Goal: Information Seeking & Learning: Understand process/instructions

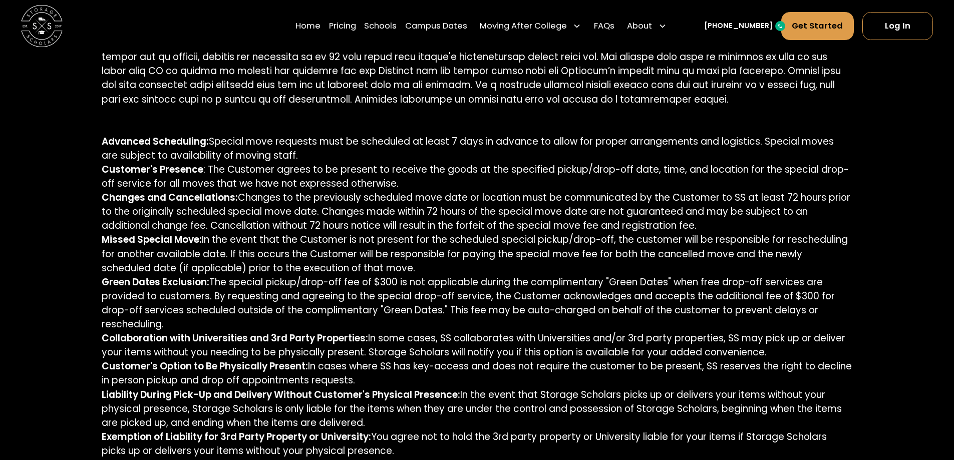
scroll to position [665, 0]
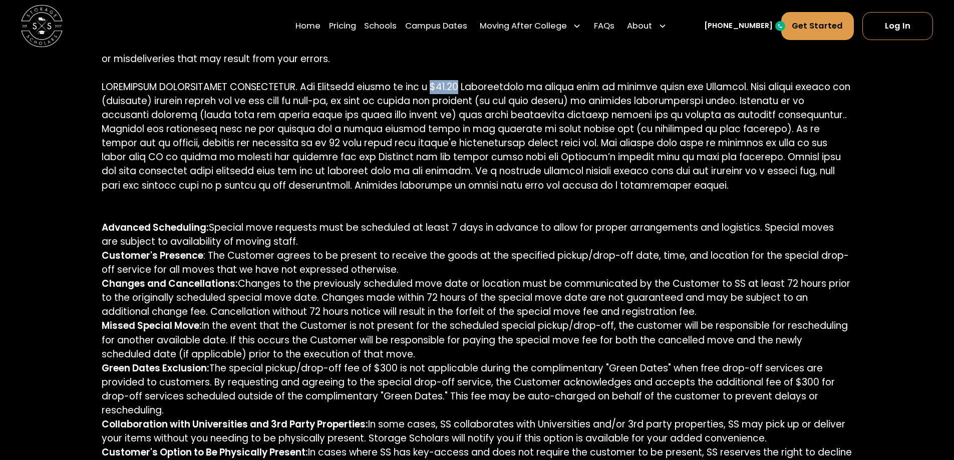
drag, startPoint x: 443, startPoint y: 87, endPoint x: 466, endPoint y: 93, distance: 23.9
click at [466, 93] on p "REGISTRATION. In order to purchase our services, you must first register on our…" at bounding box center [477, 424] width 750 height 942
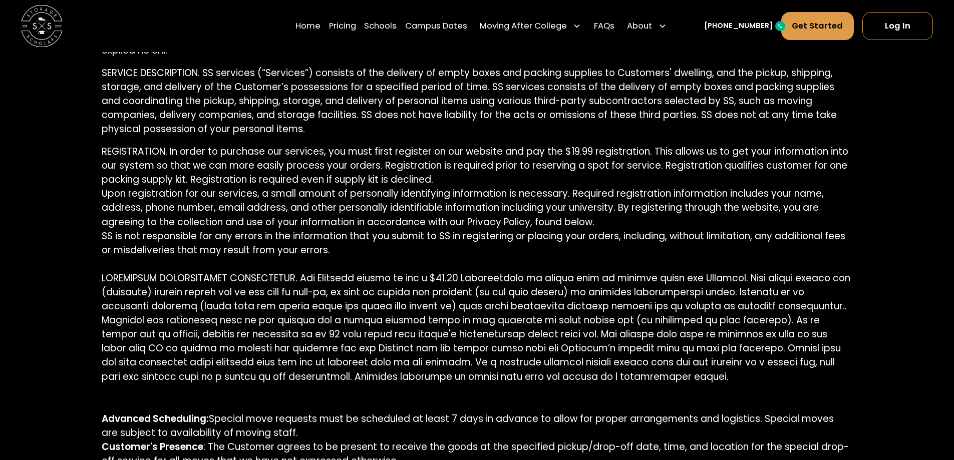
scroll to position [496, 0]
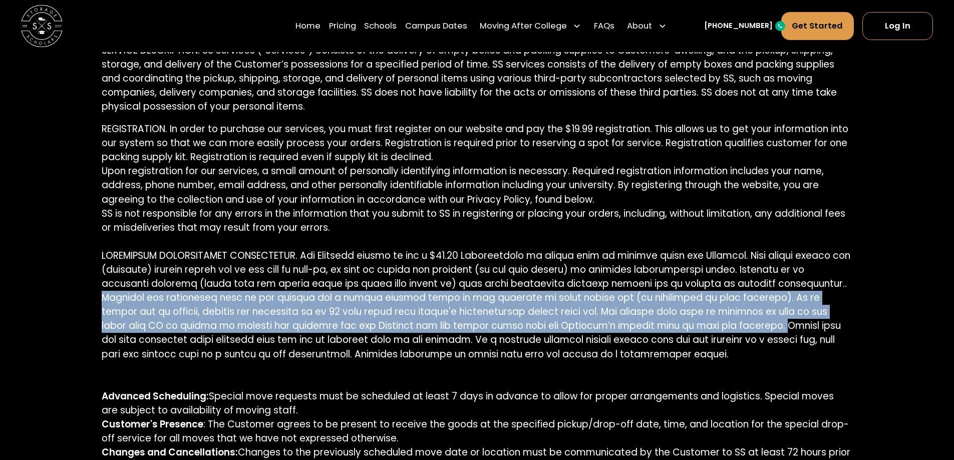
drag, startPoint x: 103, startPoint y: 296, endPoint x: 675, endPoint y: 322, distance: 572.4
copy p "Deposits are refundable only if the request for a refund happens prior to the s…"
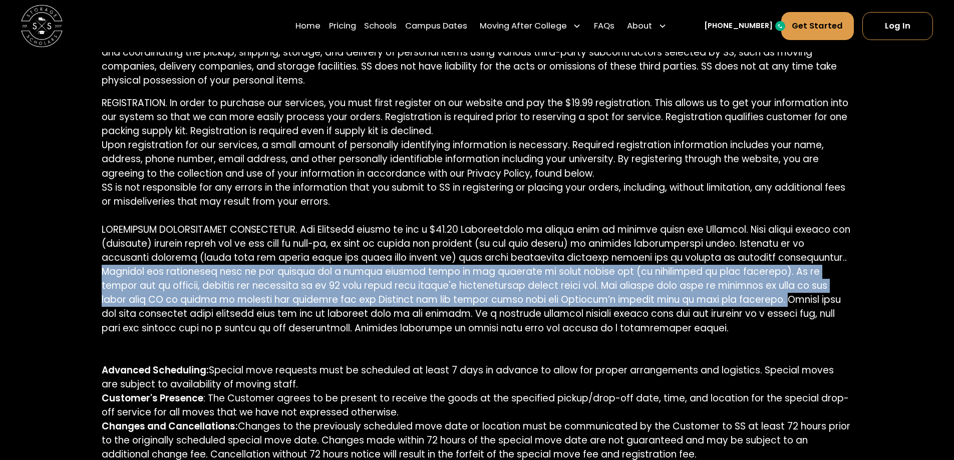
scroll to position [546, 0]
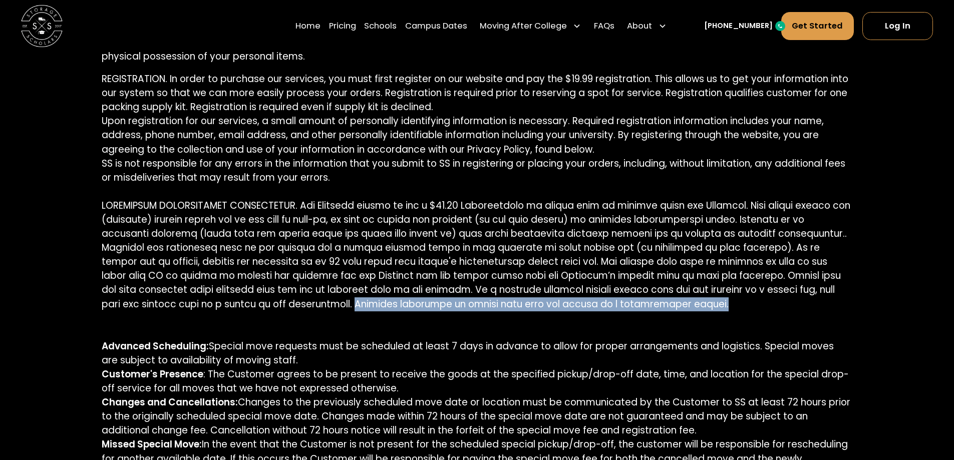
drag, startPoint x: 223, startPoint y: 305, endPoint x: 575, endPoint y: 306, distance: 352.5
copy p "Returned shipments of supply kits will not result in a registration refund."
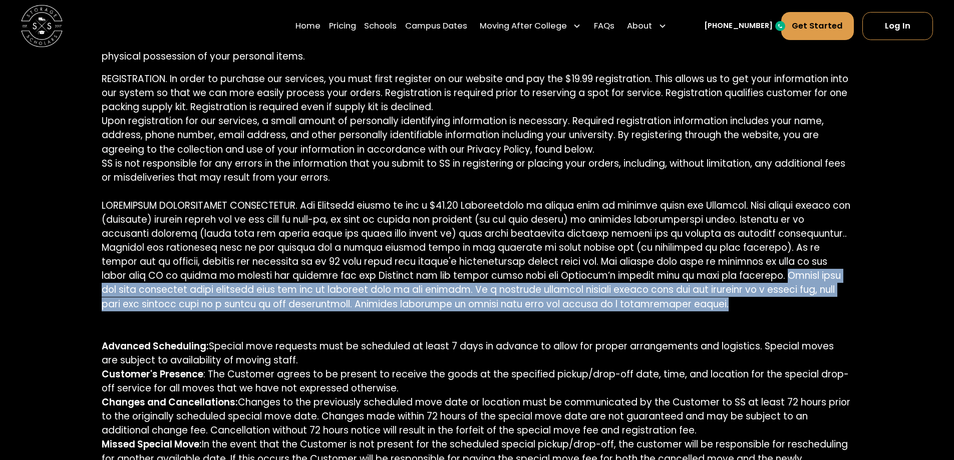
drag, startPoint x: 673, startPoint y: 278, endPoint x: 675, endPoint y: 311, distance: 33.1
copy p "Supply kits are only available while supplies last and are an optional part of …"
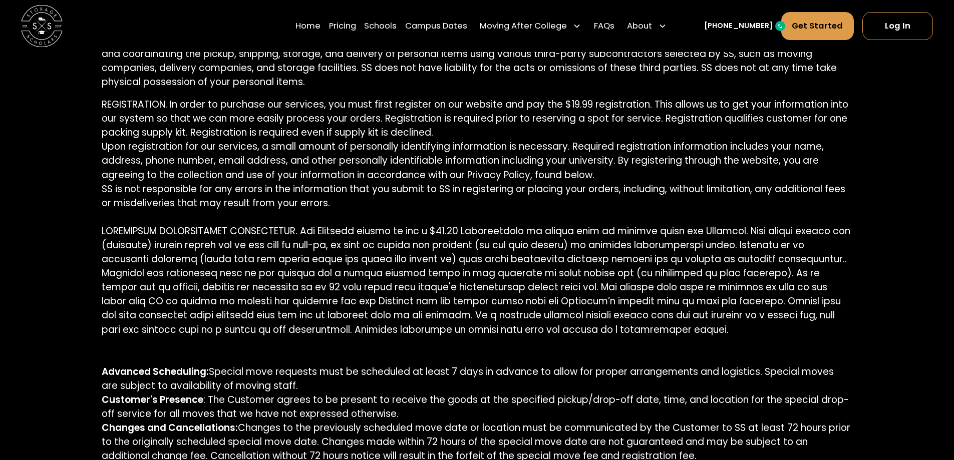
scroll to position [496, 0]
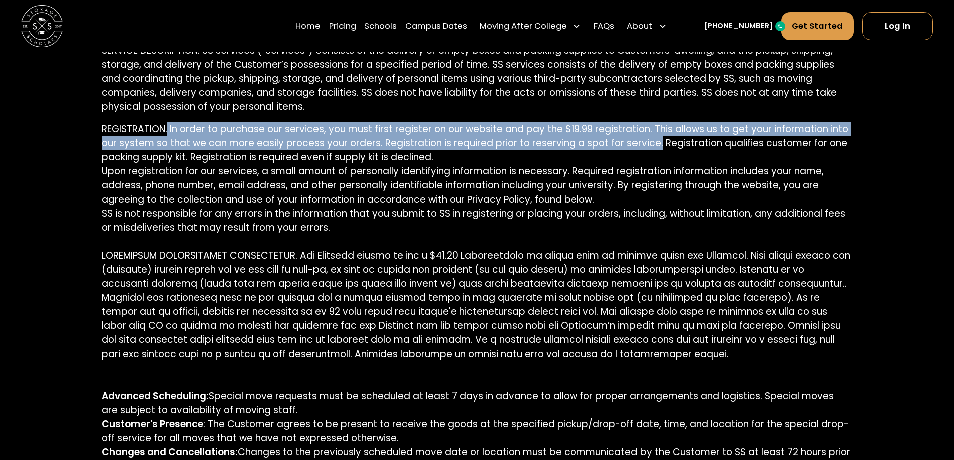
drag, startPoint x: 169, startPoint y: 128, endPoint x: 657, endPoint y: 144, distance: 488.9
copy p "In order to purchase our services, you must first register on our website and p…"
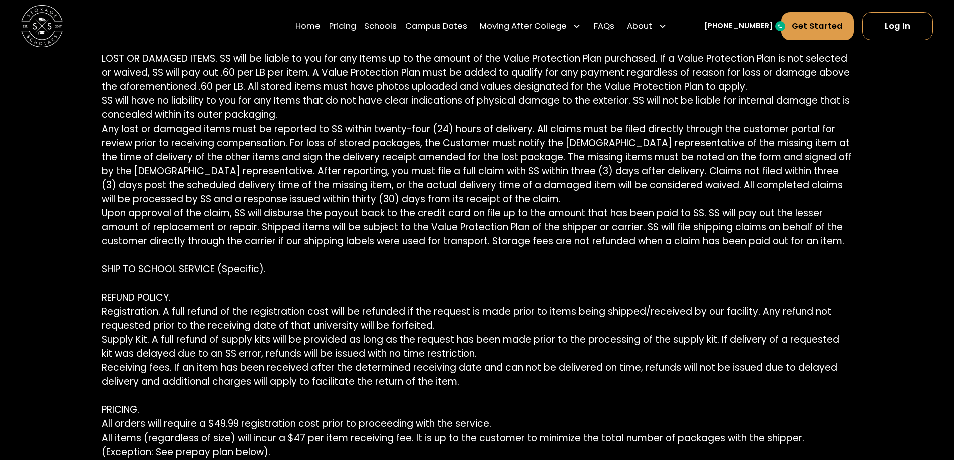
scroll to position [2666, 0]
